Goal: Find specific page/section: Find specific page/section

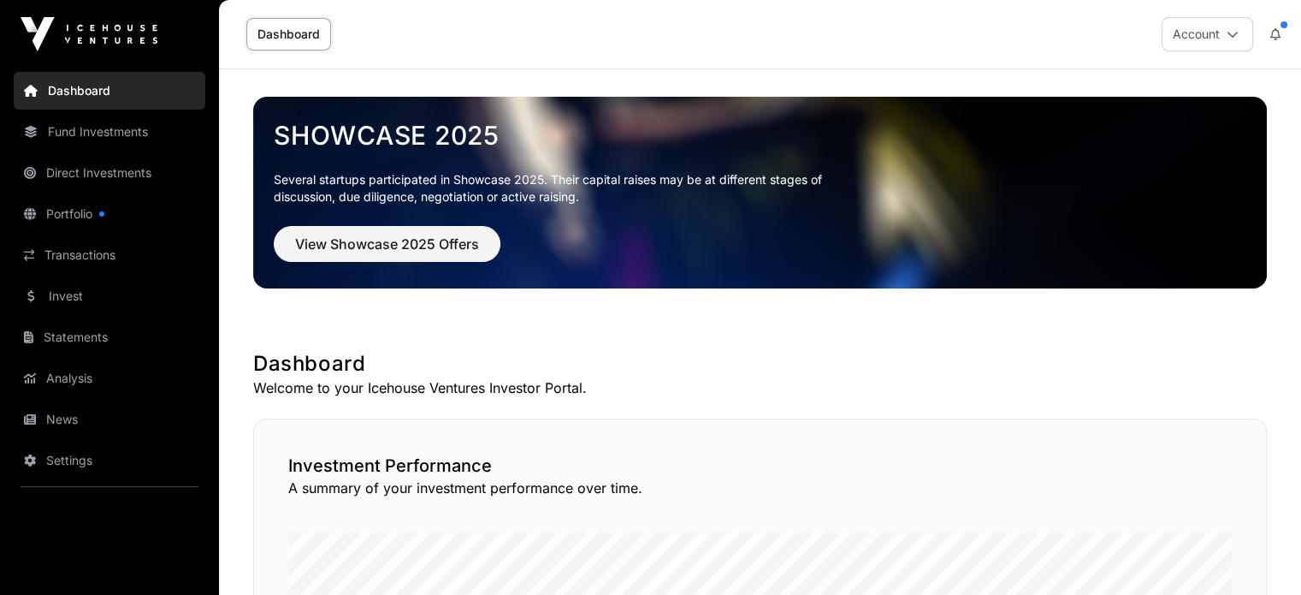
click at [82, 163] on link "Direct Investments" at bounding box center [110, 173] width 192 height 38
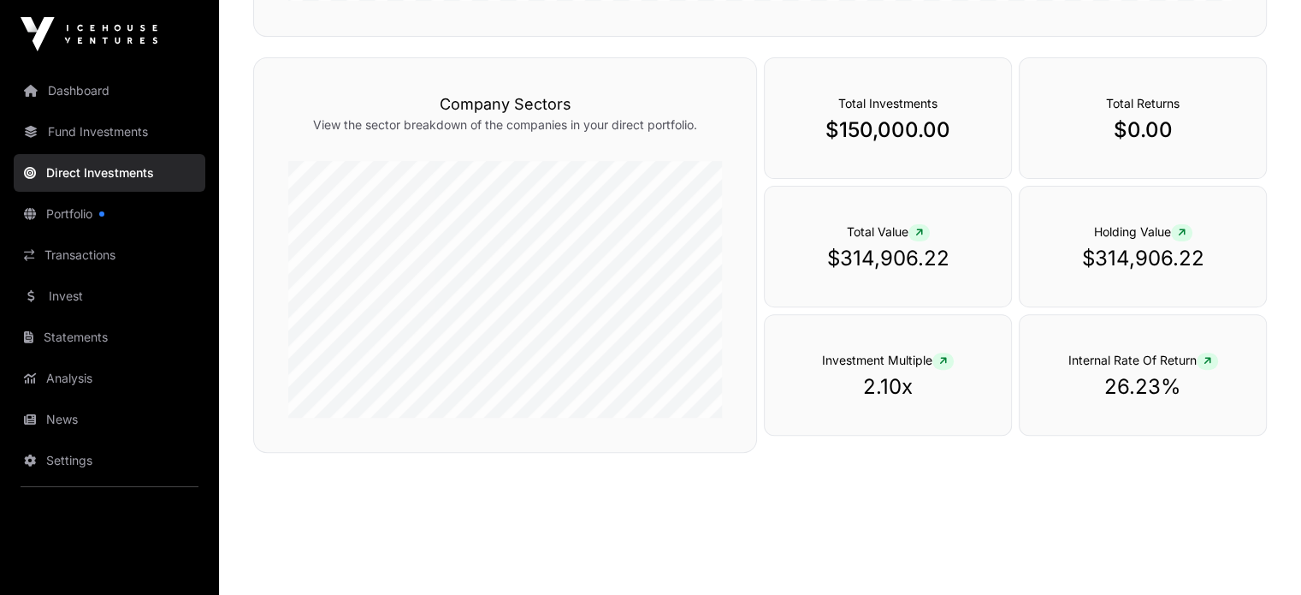
scroll to position [568, 0]
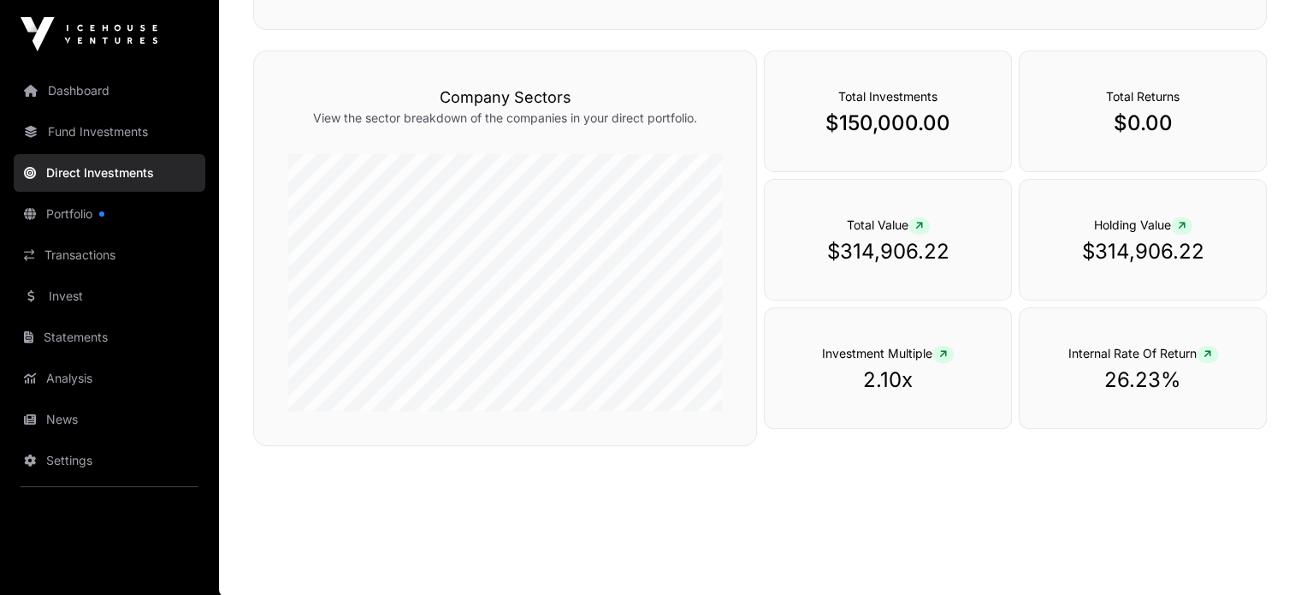
click at [95, 90] on link "Dashboard" at bounding box center [110, 91] width 192 height 38
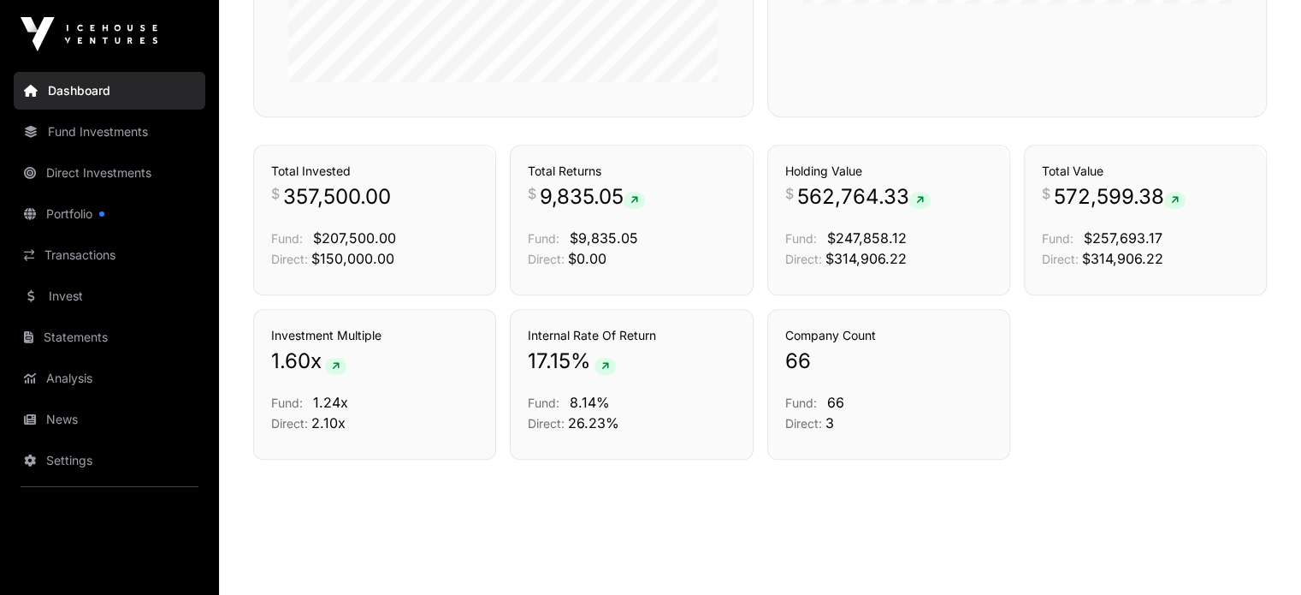
scroll to position [1170, 0]
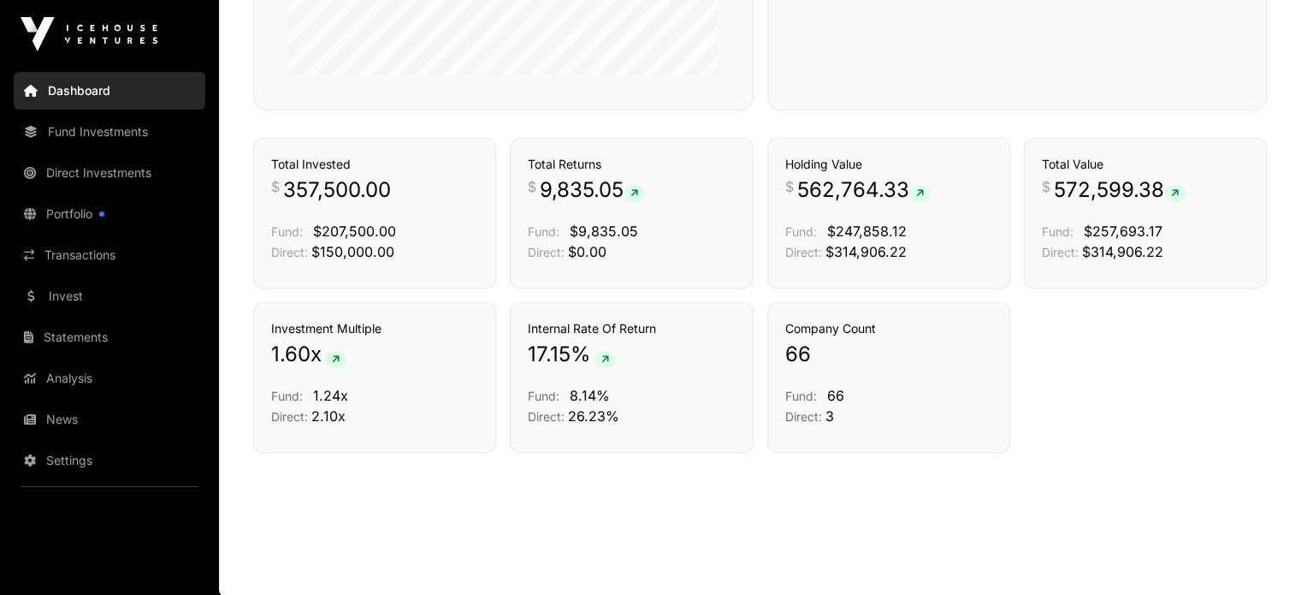
click at [440, 116] on link "Transactions" at bounding box center [442, 107] width 71 height 17
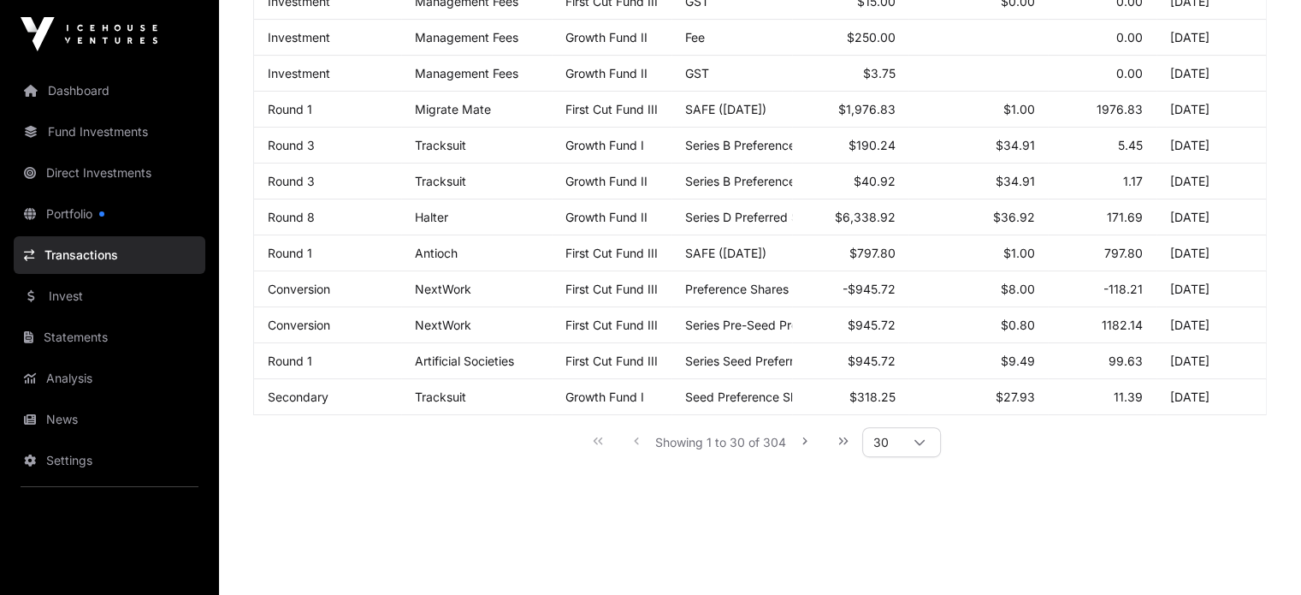
scroll to position [976, 0]
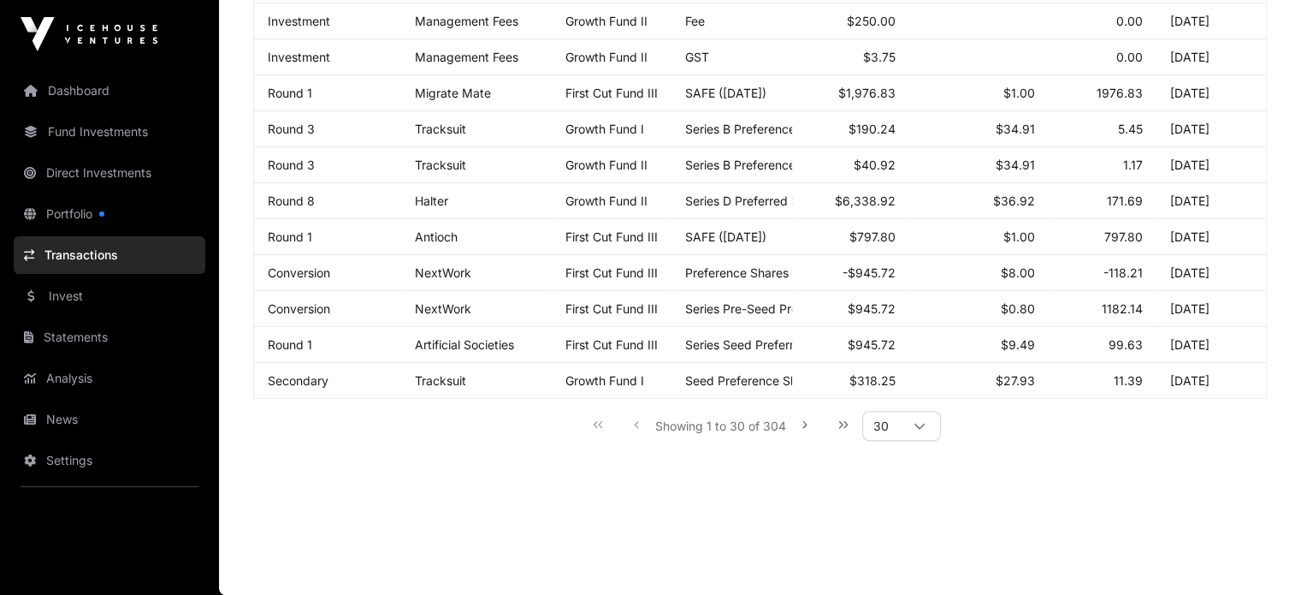
click at [921, 425] on icon at bounding box center [920, 426] width 12 height 12
click at [923, 549] on li "200" at bounding box center [901, 546] width 69 height 27
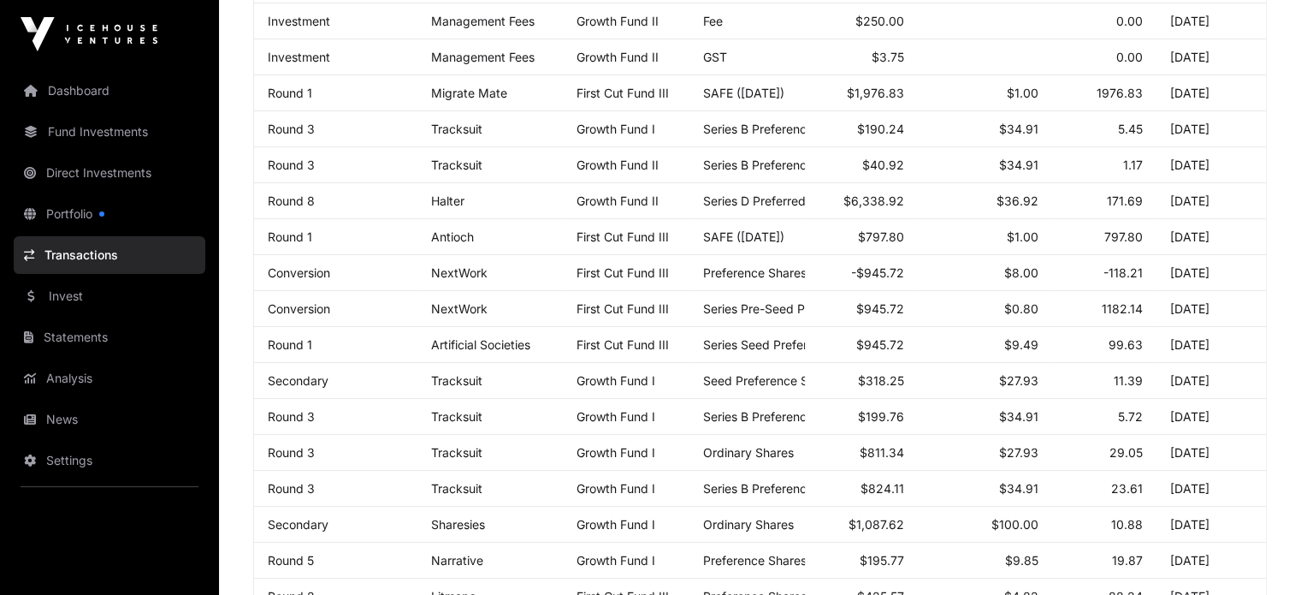
scroll to position [7027, 0]
